Goal: Task Accomplishment & Management: Use online tool/utility

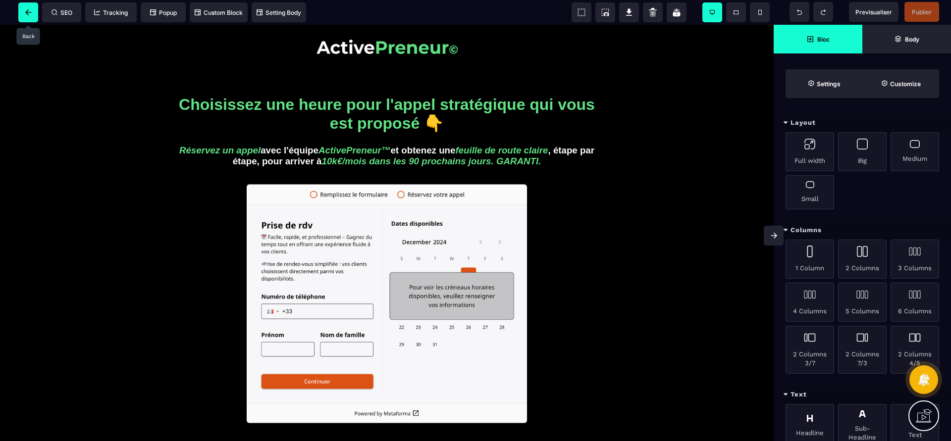
click at [25, 14] on icon at bounding box center [28, 12] width 6 height 6
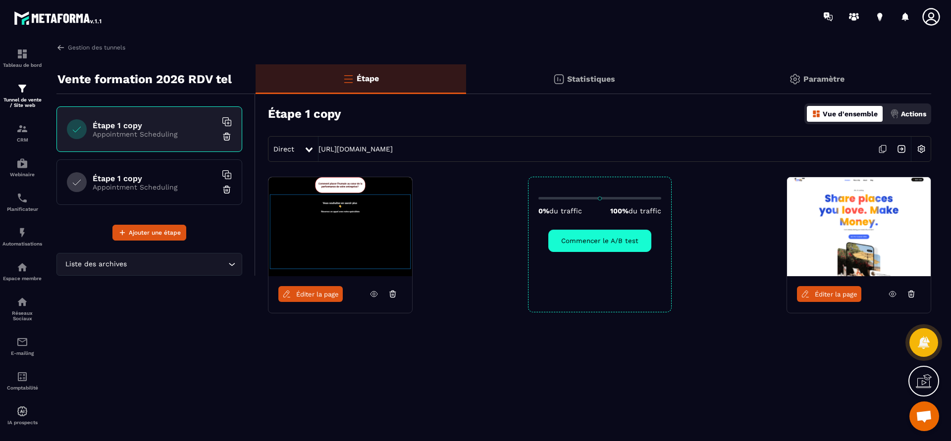
click at [912, 291] on icon at bounding box center [911, 291] width 2 height 1
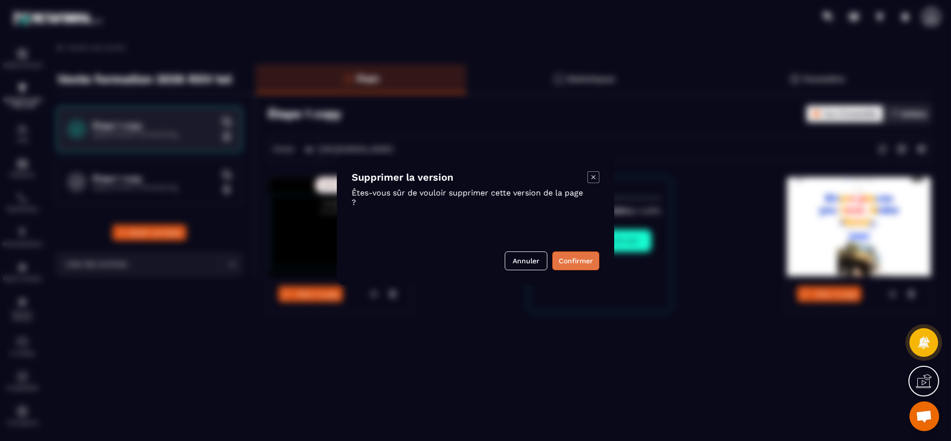
click at [581, 262] on button "Confirmer" at bounding box center [575, 261] width 47 height 19
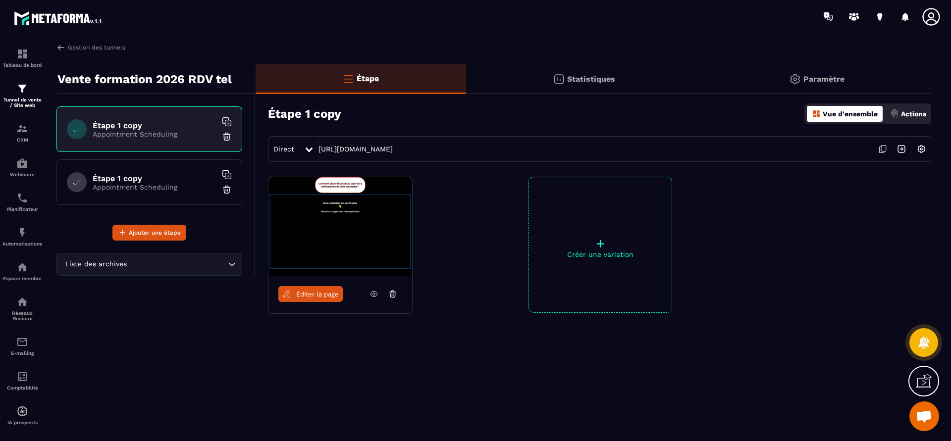
click at [195, 131] on p "Appointment Scheduling" at bounding box center [155, 134] width 124 height 8
click at [113, 183] on h6 "Étape 1 copy" at bounding box center [155, 178] width 124 height 9
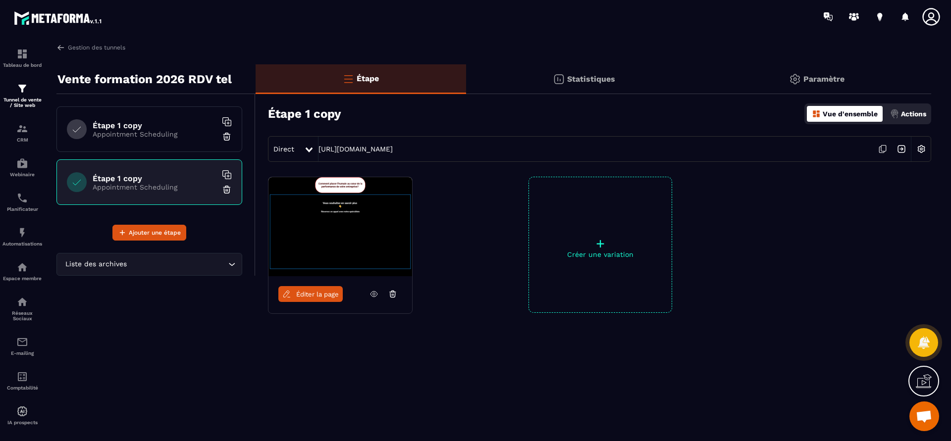
click at [837, 81] on p "Paramètre" at bounding box center [824, 78] width 41 height 9
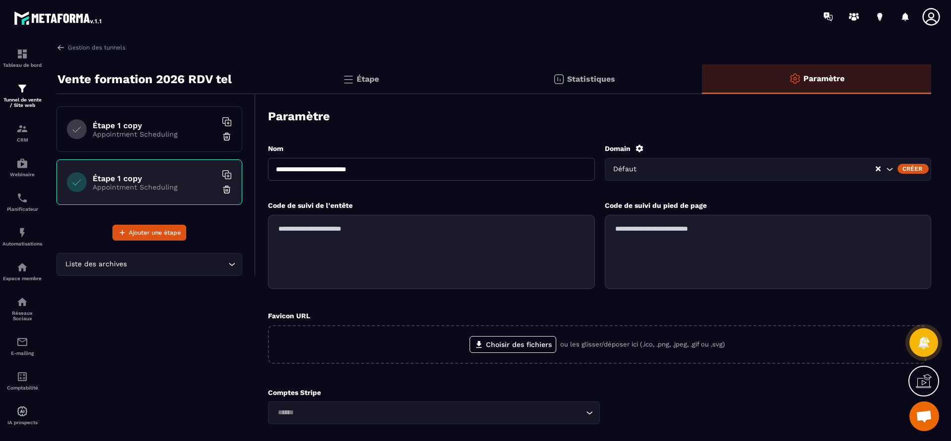
click at [603, 80] on p "Statistiques" at bounding box center [591, 78] width 48 height 9
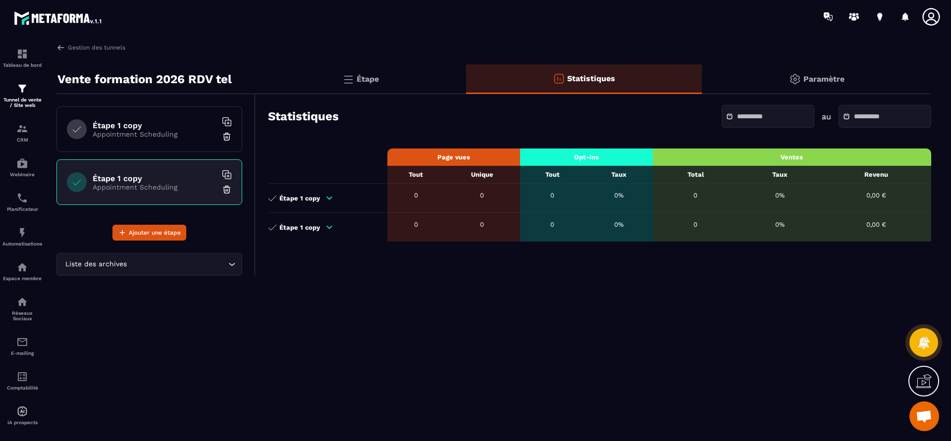
click at [466, 82] on div "Étape" at bounding box center [584, 79] width 236 height 30
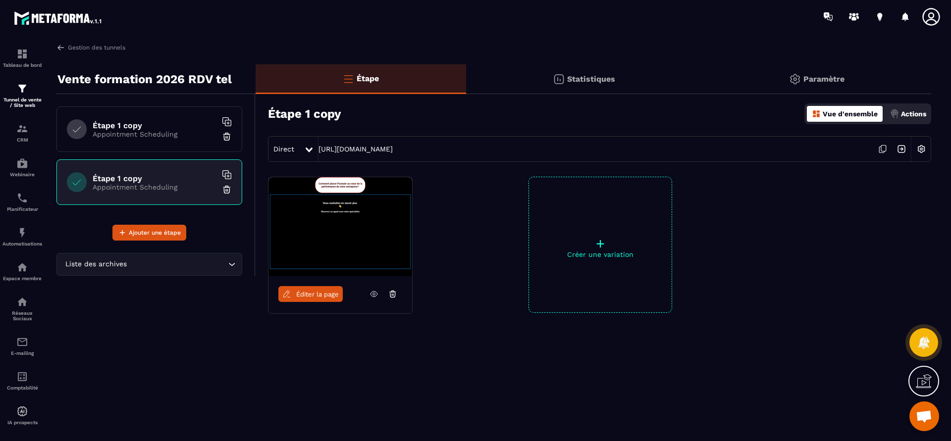
click at [924, 389] on icon at bounding box center [924, 382] width 16 height 16
click at [708, 287] on icon at bounding box center [709, 287] width 12 height 12
click at [901, 149] on img at bounding box center [901, 149] width 19 height 19
click at [144, 131] on p "Appointment Scheduling" at bounding box center [155, 134] width 124 height 8
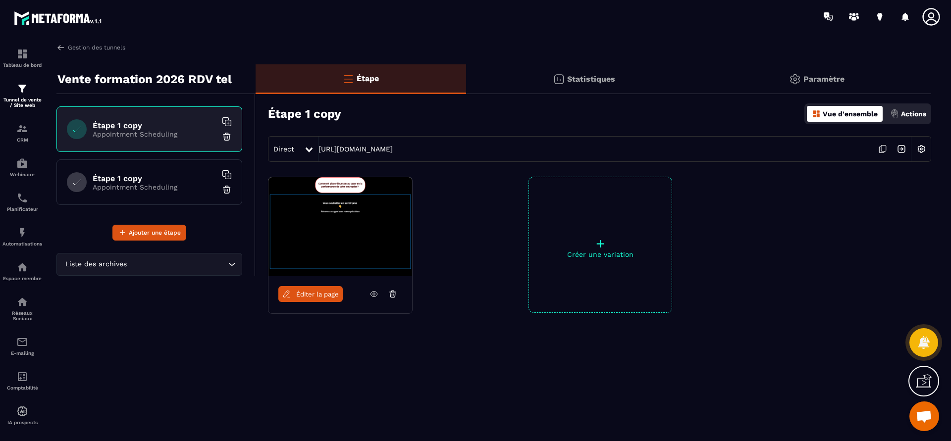
click at [150, 166] on div "Étape 1 copy Appointment Scheduling" at bounding box center [149, 183] width 186 height 46
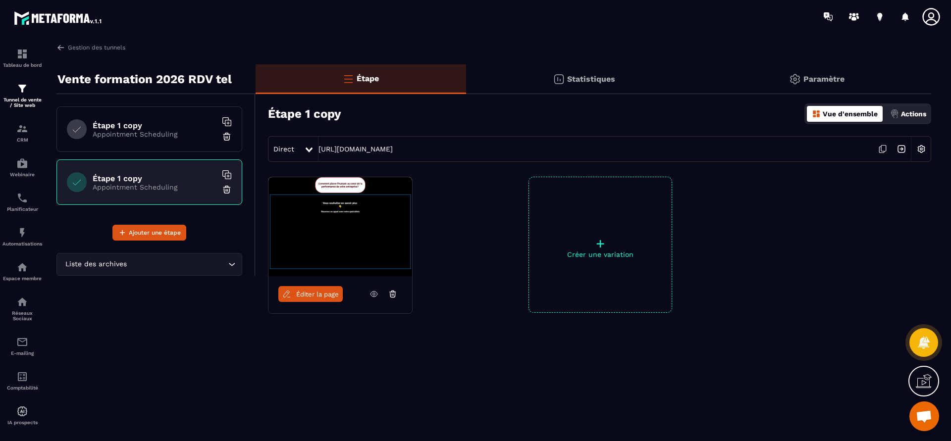
click at [229, 190] on img at bounding box center [227, 190] width 10 height 10
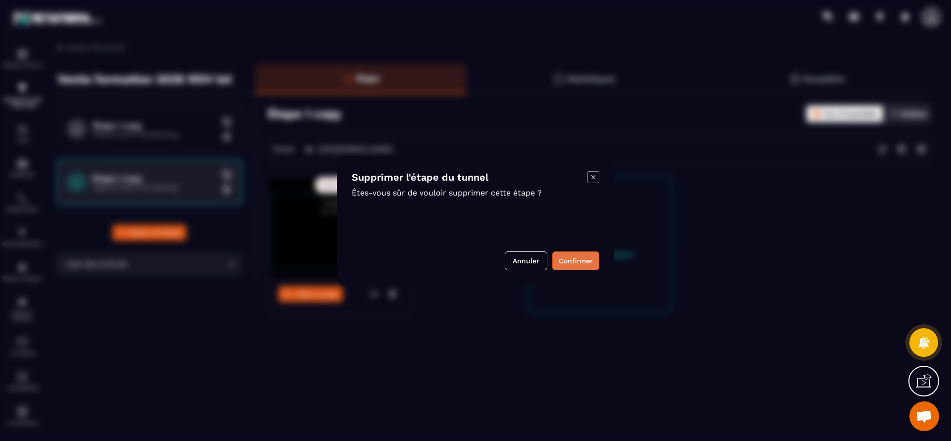
click at [580, 256] on button "Confirmer" at bounding box center [575, 261] width 47 height 19
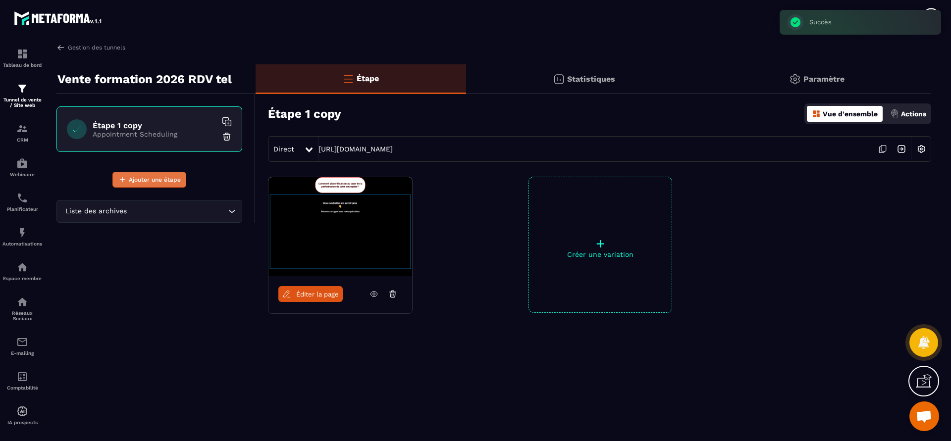
click at [161, 175] on span "Ajouter une étape" at bounding box center [155, 180] width 52 height 10
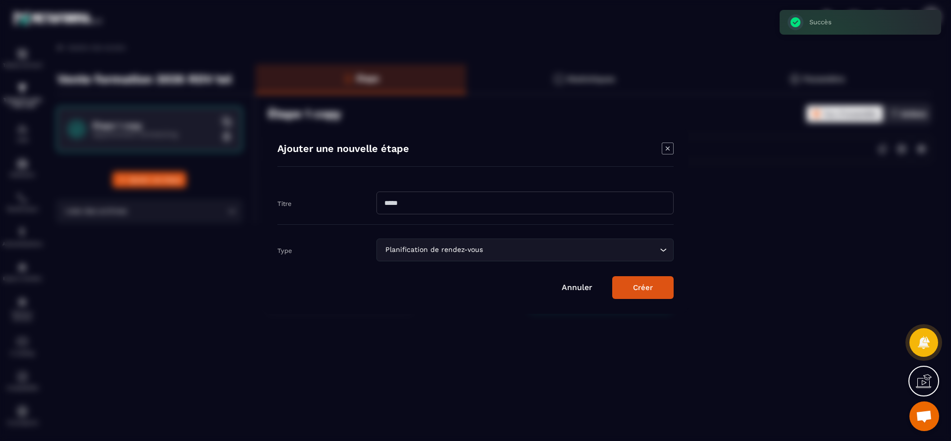
click at [669, 247] on div "Planification de rendez-vous Loading..." at bounding box center [525, 250] width 297 height 23
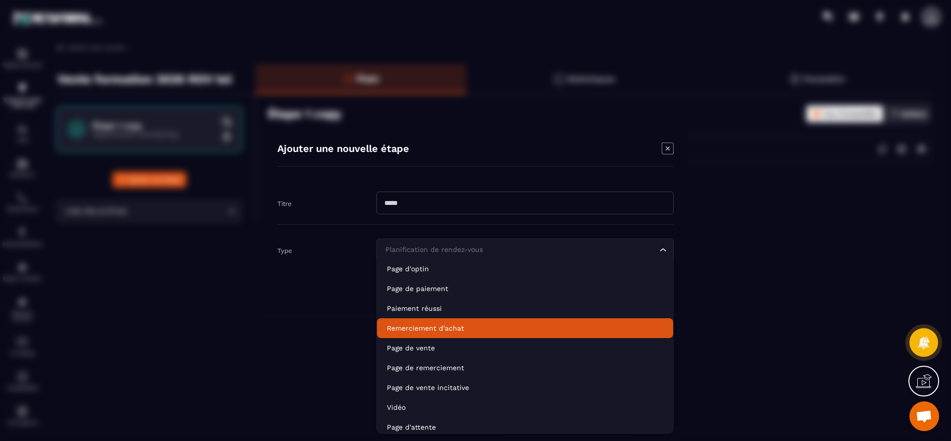
scroll to position [70, 0]
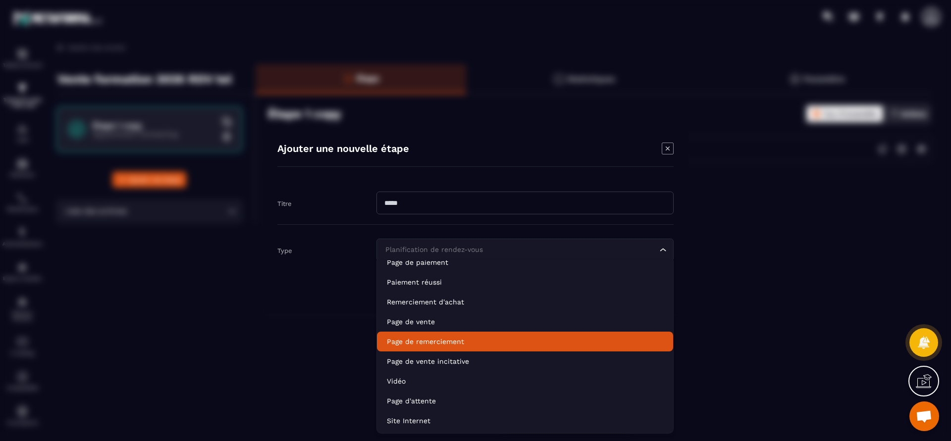
click at [454, 343] on p "Page de remerciement" at bounding box center [525, 342] width 276 height 10
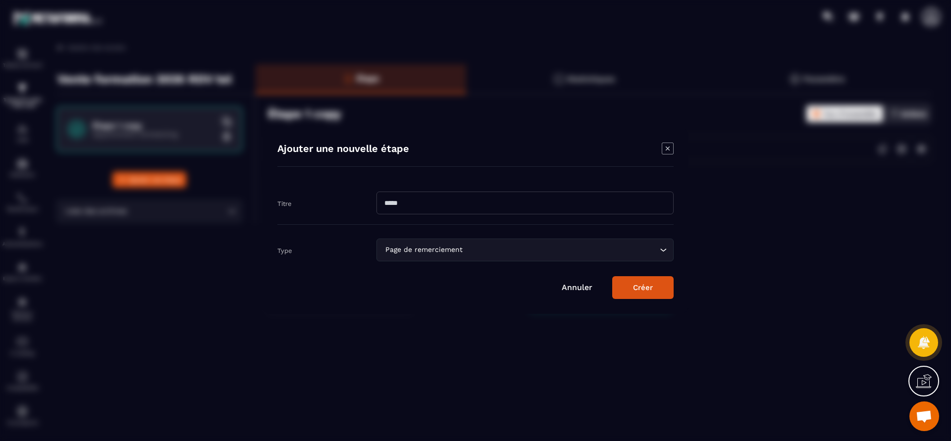
click at [491, 200] on input "Modal window" at bounding box center [525, 203] width 297 height 23
type input "*******"
click at [612, 276] on button "Créer" at bounding box center [642, 287] width 61 height 23
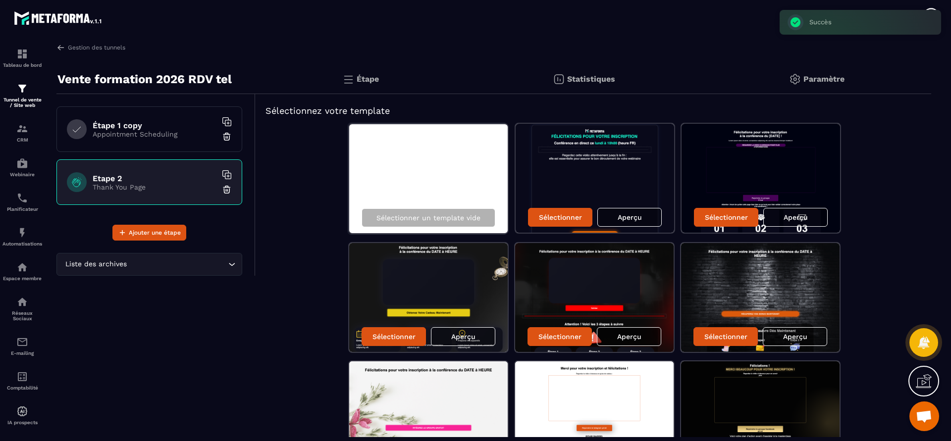
click at [164, 186] on p "Thank You Page" at bounding box center [155, 187] width 124 height 8
click at [164, 138] on div "Étape 1 copy Appointment Scheduling" at bounding box center [149, 130] width 186 height 46
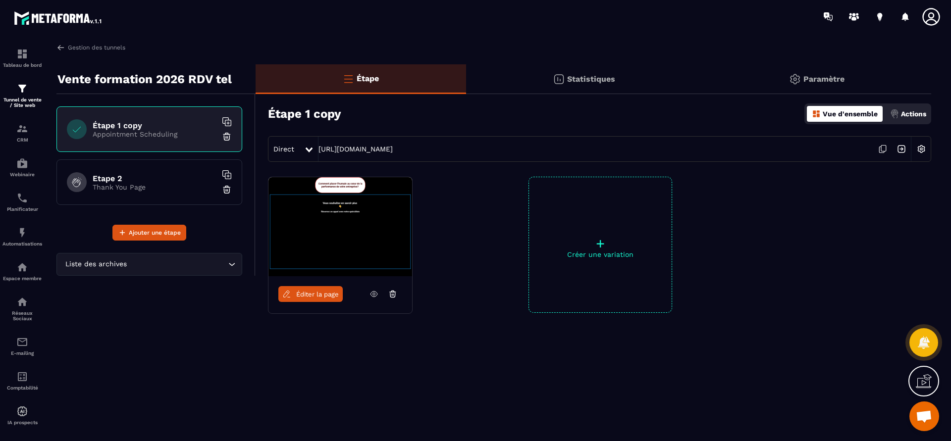
click at [153, 180] on h6 "Etape 2" at bounding box center [155, 178] width 124 height 9
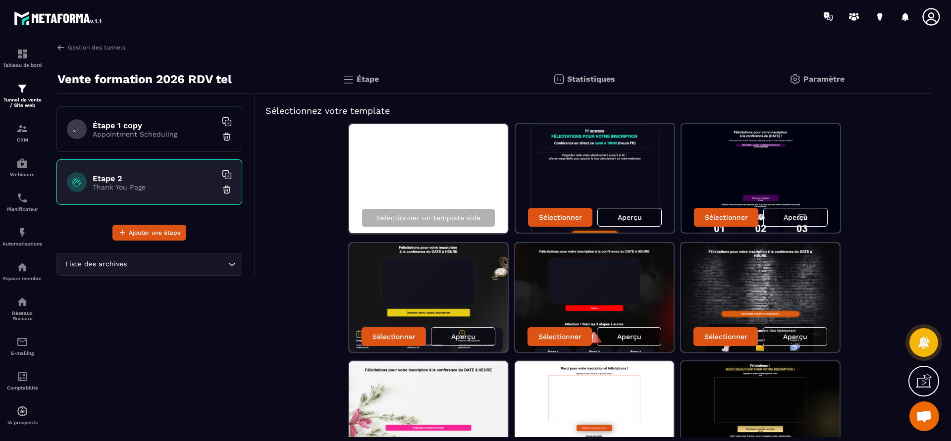
click at [636, 275] on img at bounding box center [594, 297] width 159 height 109
click at [621, 335] on p "Aperçu" at bounding box center [629, 337] width 24 height 8
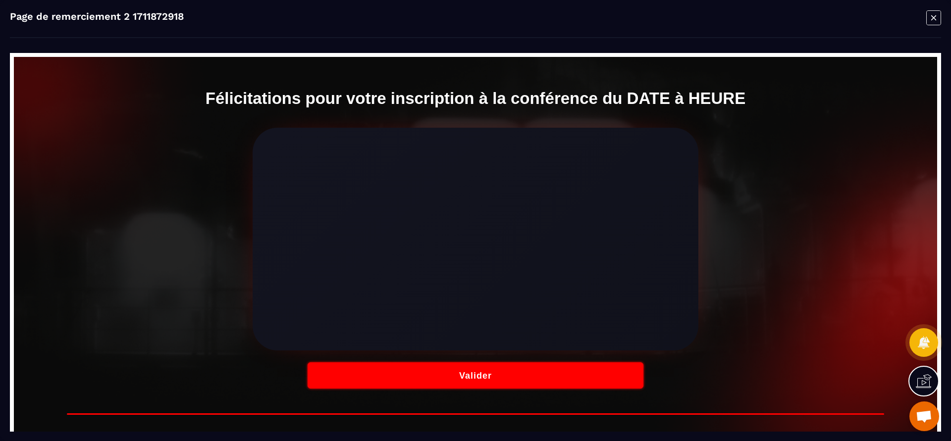
click at [933, 11] on icon "Modal window" at bounding box center [933, 17] width 15 height 15
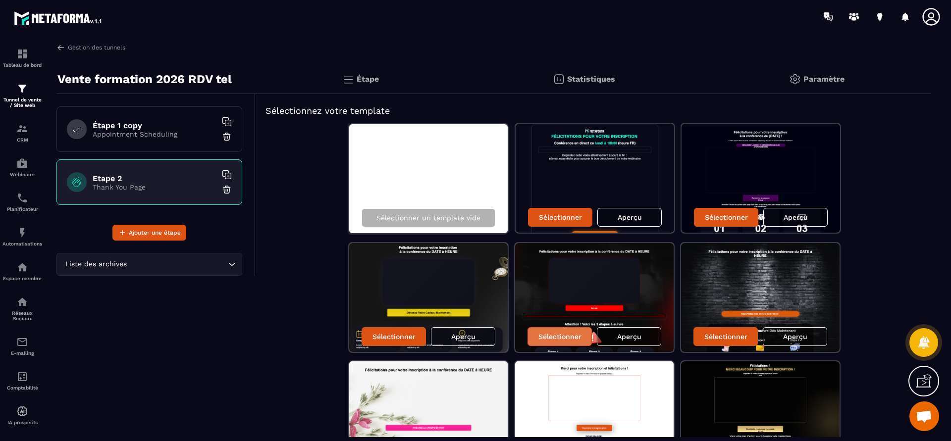
click at [568, 338] on p "Sélectionner" at bounding box center [560, 337] width 43 height 8
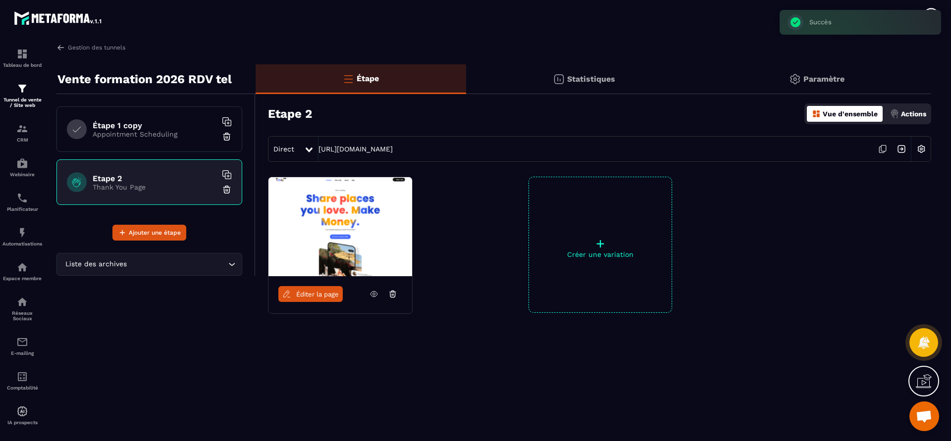
click at [325, 290] on link "Éditer la page" at bounding box center [310, 294] width 64 height 16
